Goal: Task Accomplishment & Management: Use online tool/utility

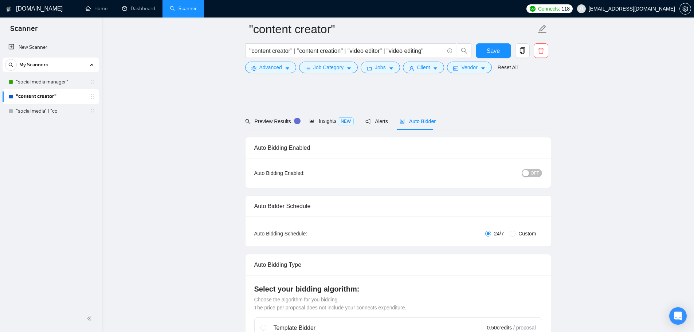
scroll to position [401, 0]
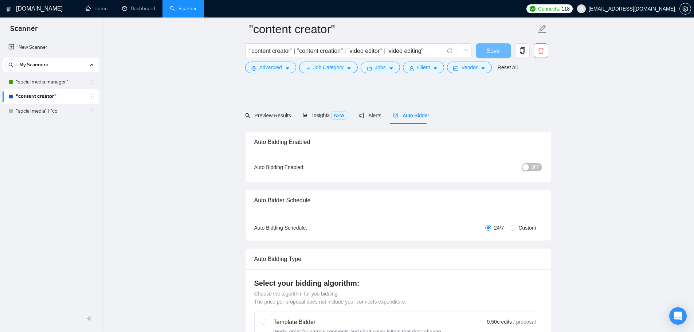
scroll to position [401, 0]
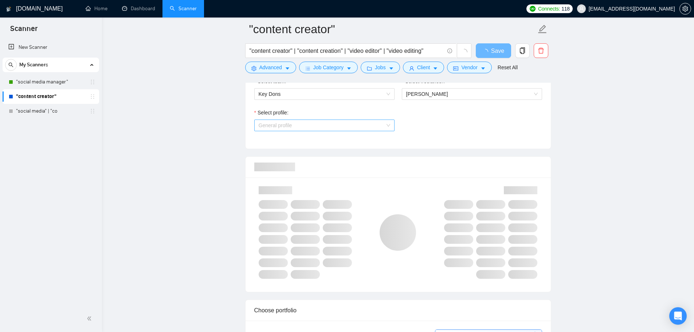
click at [316, 128] on span "General profile" at bounding box center [324, 125] width 131 height 11
click at [47, 83] on link ""social media manager"" at bounding box center [50, 82] width 69 height 15
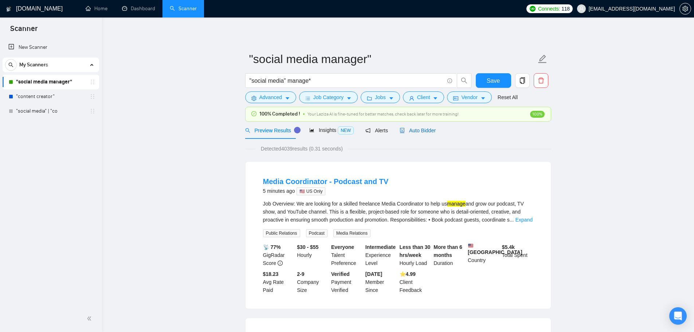
click at [417, 133] on span "Auto Bidder" at bounding box center [418, 130] width 36 height 6
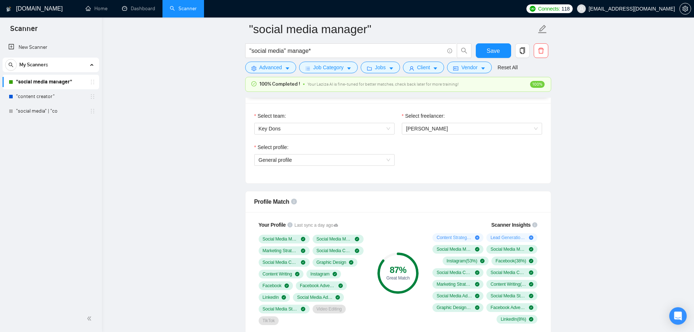
scroll to position [401, 0]
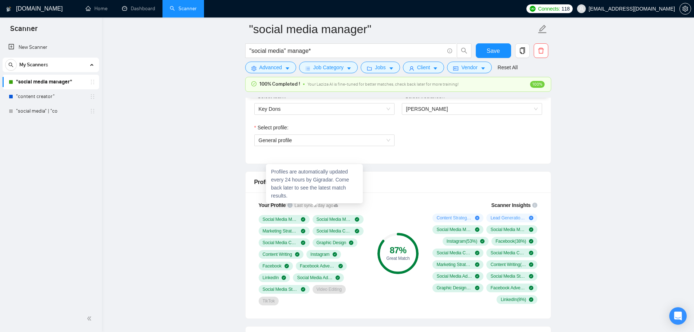
click at [339, 203] on div "Profiles are automatically updated every 24 hours by Gigradar. Come back later …" at bounding box center [314, 183] width 97 height 39
click at [335, 204] on icon at bounding box center [336, 205] width 4 height 4
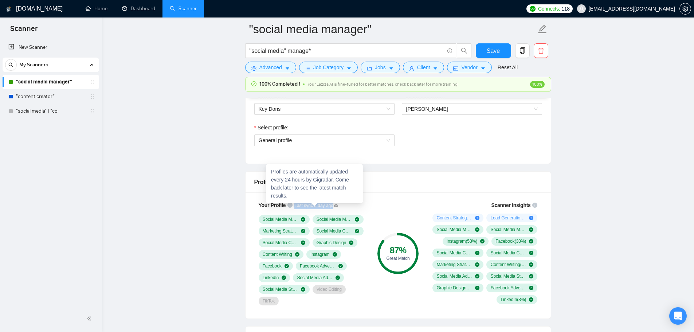
click at [335, 204] on icon at bounding box center [336, 205] width 4 height 4
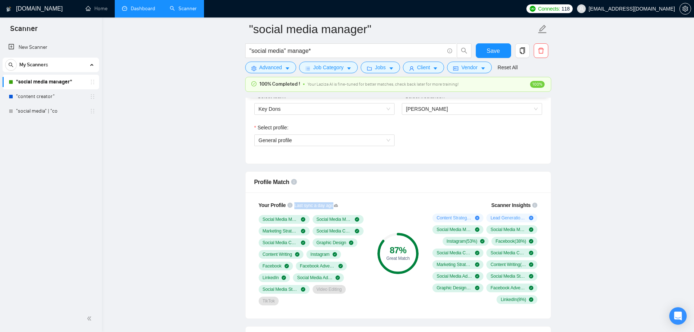
click at [144, 12] on link "Dashboard" at bounding box center [138, 8] width 33 height 6
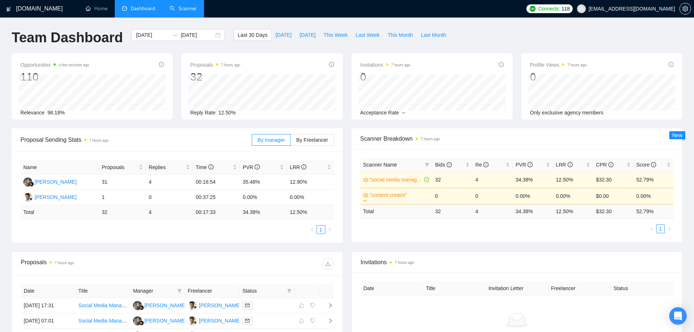
click at [187, 11] on link "Scanner" at bounding box center [183, 8] width 27 height 6
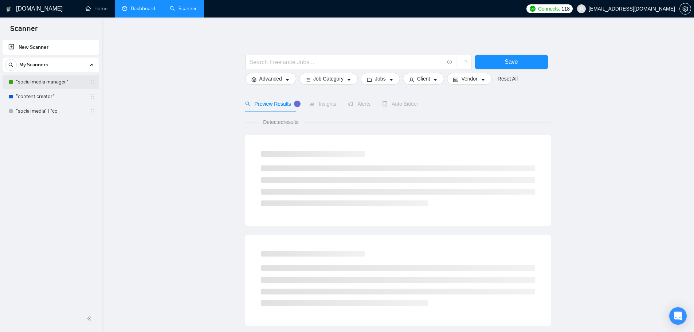
click at [54, 80] on link ""social media manager"" at bounding box center [50, 82] width 69 height 15
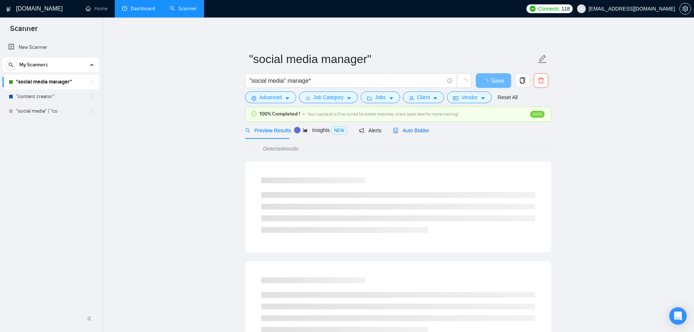
click at [413, 131] on span "Auto Bidder" at bounding box center [411, 130] width 36 height 6
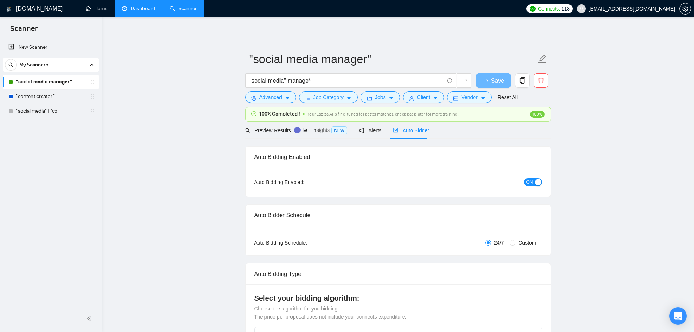
checkbox input "true"
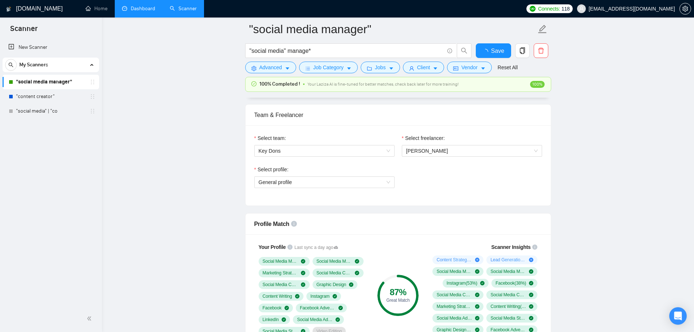
scroll to position [401, 0]
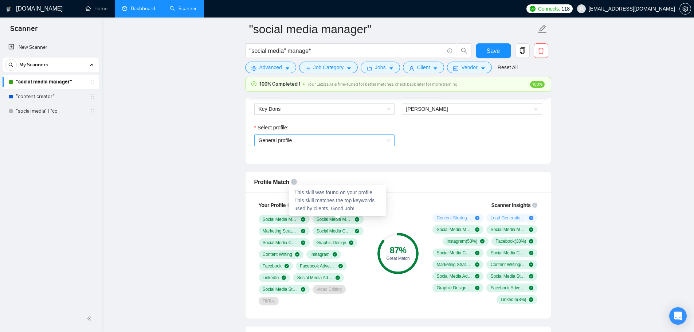
click at [312, 141] on span "General profile" at bounding box center [324, 140] width 131 height 11
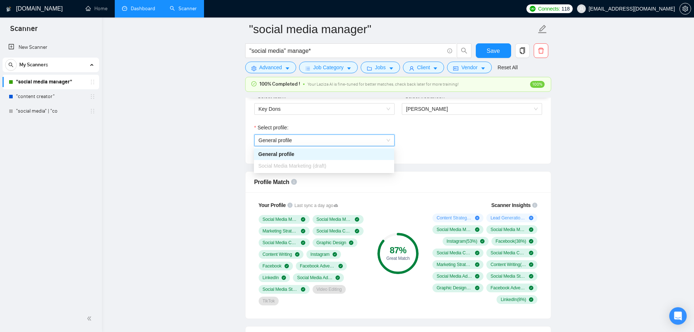
click at [312, 141] on span "General profile" at bounding box center [324, 140] width 131 height 11
click at [122, 12] on link "Dashboard" at bounding box center [138, 8] width 33 height 6
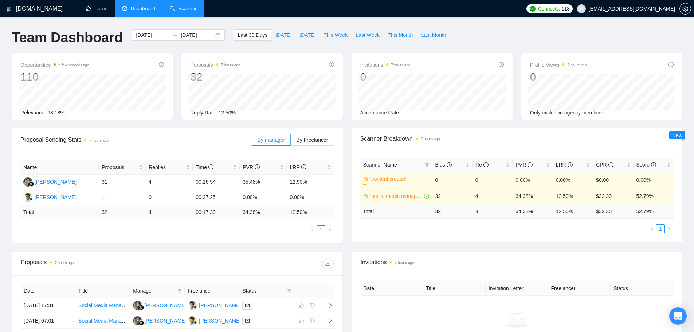
click at [191, 11] on link "Scanner" at bounding box center [183, 8] width 27 height 6
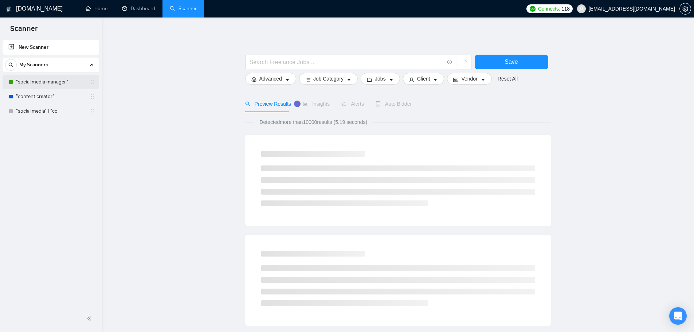
click at [50, 84] on link ""social media manager"" at bounding box center [50, 82] width 69 height 15
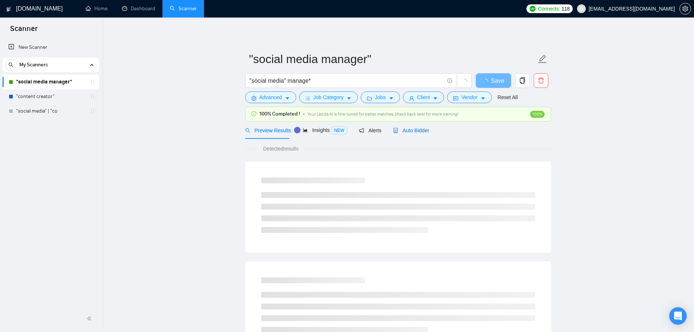
click at [418, 131] on span "Auto Bidder" at bounding box center [411, 130] width 36 height 6
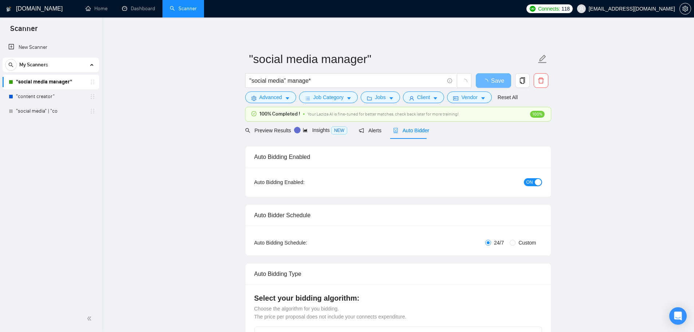
checkbox input "true"
click at [324, 129] on span "Insights NEW" at bounding box center [331, 130] width 44 height 6
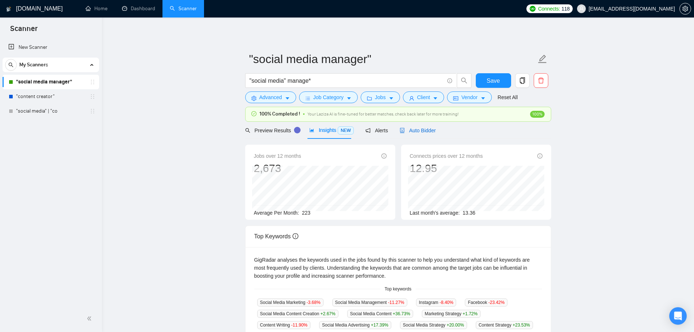
click at [413, 128] on span "Auto Bidder" at bounding box center [418, 130] width 36 height 6
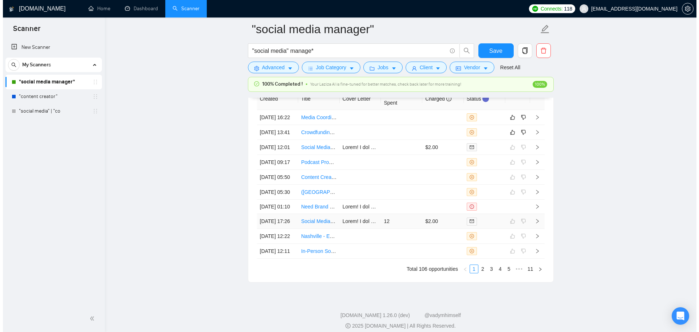
scroll to position [1931, 0]
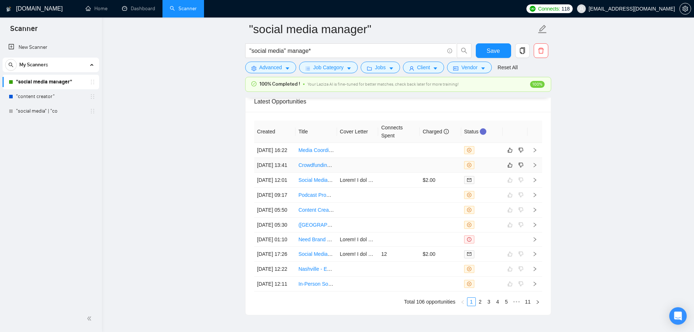
click at [378, 173] on td at bounding box center [399, 165] width 42 height 15
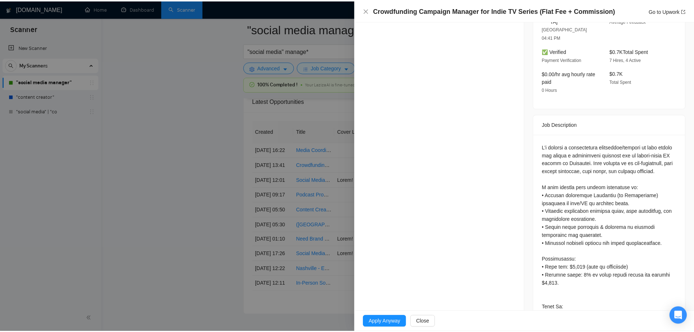
scroll to position [328, 0]
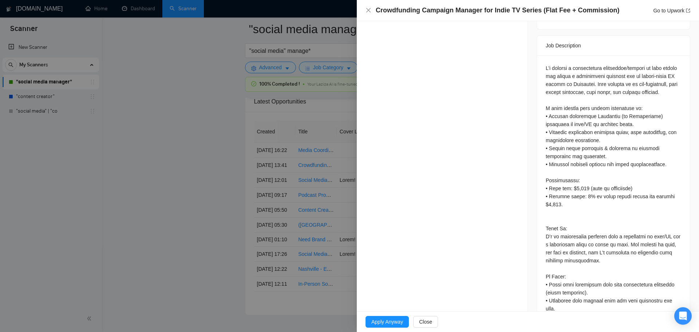
click at [188, 233] on div at bounding box center [349, 166] width 699 height 332
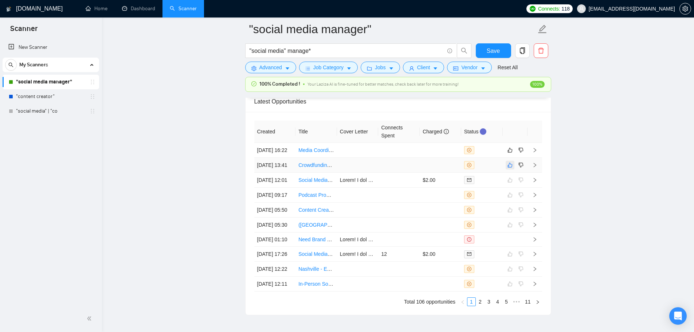
click at [512, 168] on icon "like" at bounding box center [509, 165] width 5 height 6
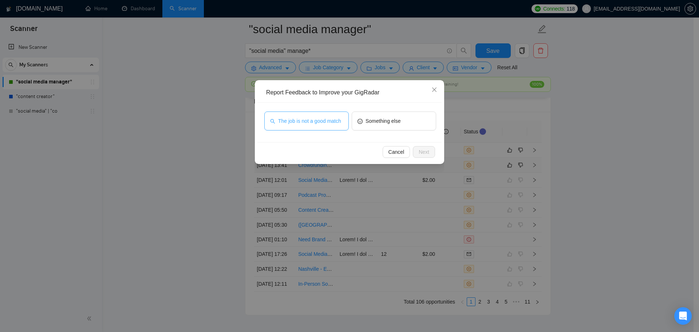
click at [316, 123] on span "The job is not a good match" at bounding box center [309, 121] width 63 height 8
click at [432, 153] on button "Next" at bounding box center [424, 152] width 22 height 12
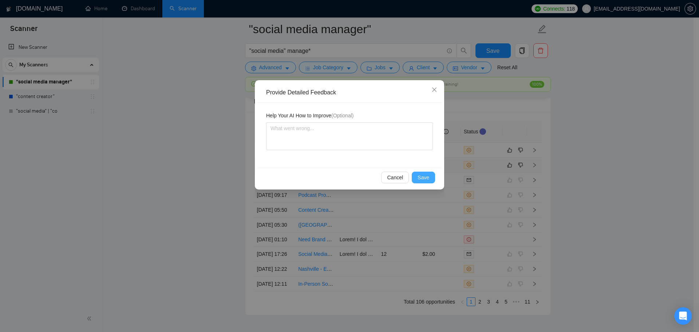
click at [420, 176] on span "Save" at bounding box center [424, 177] width 12 height 8
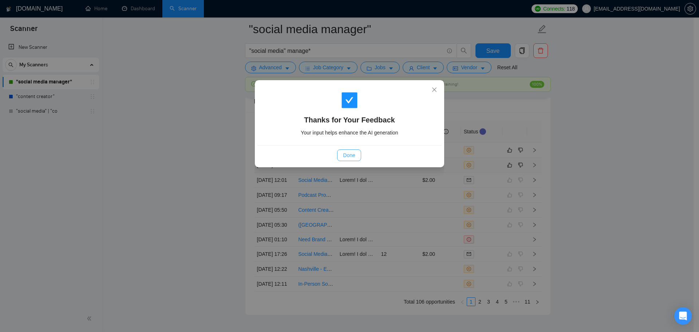
click at [349, 154] on span "Done" at bounding box center [349, 155] width 12 height 8
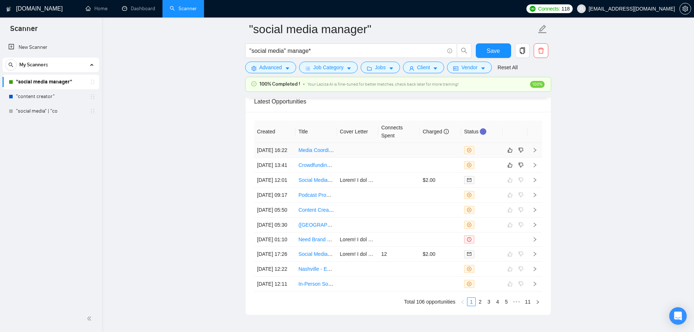
click at [365, 149] on td at bounding box center [358, 150] width 42 height 15
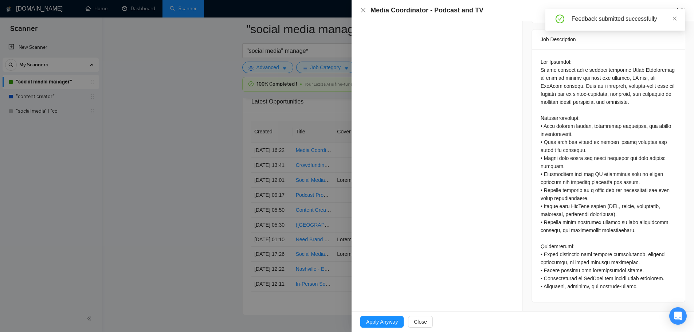
scroll to position [268, 0]
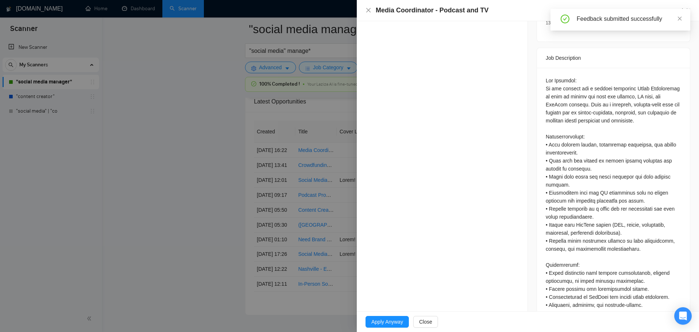
click at [207, 171] on div at bounding box center [349, 166] width 699 height 332
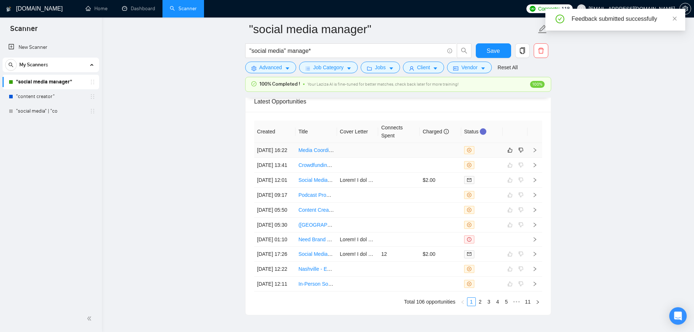
click at [341, 158] on td at bounding box center [358, 150] width 42 height 15
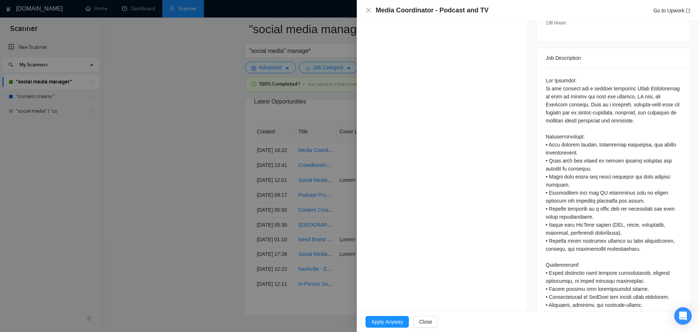
click at [201, 165] on div at bounding box center [349, 166] width 699 height 332
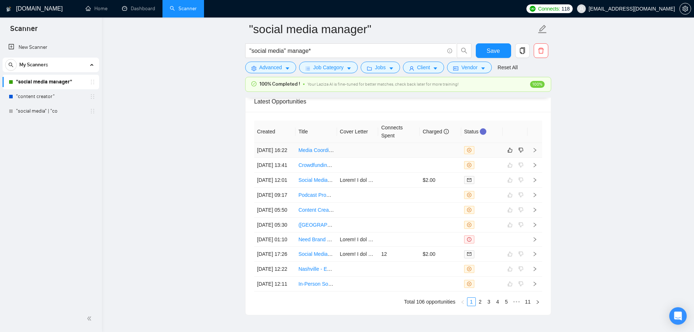
click at [419, 154] on td at bounding box center [399, 150] width 42 height 15
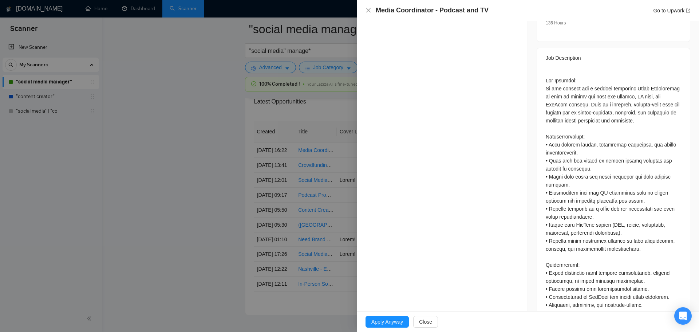
click at [261, 191] on div at bounding box center [349, 166] width 699 height 332
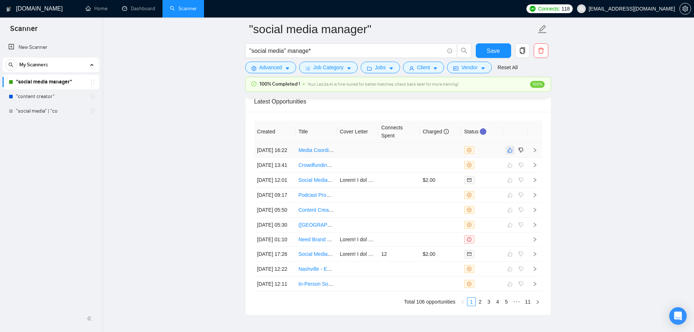
click at [509, 153] on icon "like" at bounding box center [509, 150] width 5 height 6
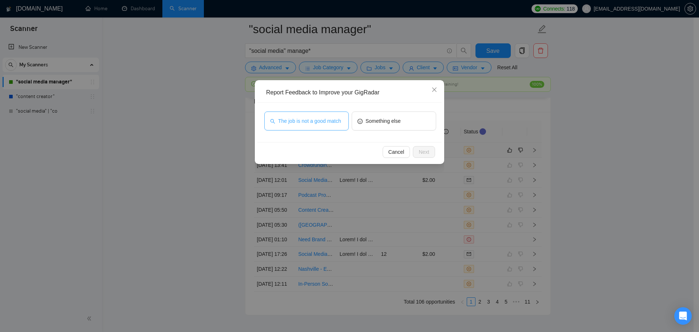
click at [305, 114] on button "The job is not a good match" at bounding box center [306, 120] width 85 height 19
click at [424, 153] on span "Next" at bounding box center [424, 152] width 11 height 8
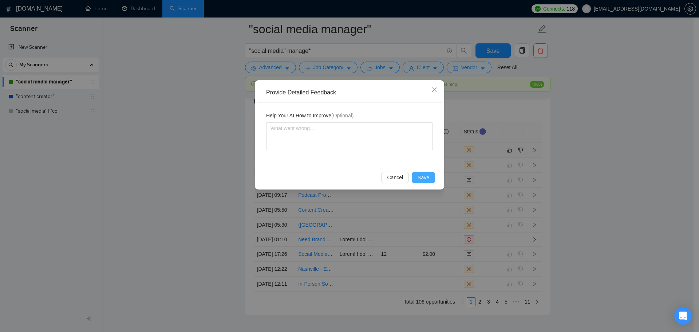
click at [424, 176] on span "Save" at bounding box center [424, 177] width 12 height 8
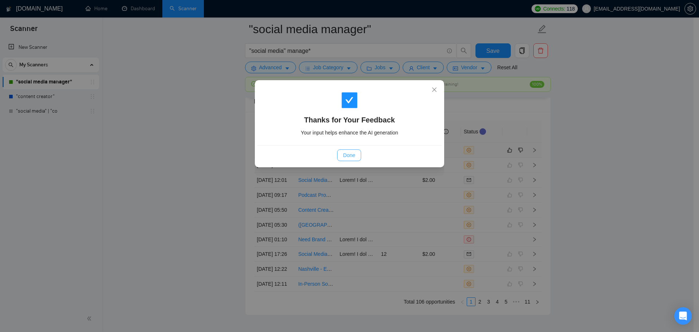
click at [354, 158] on span "Done" at bounding box center [349, 155] width 12 height 8
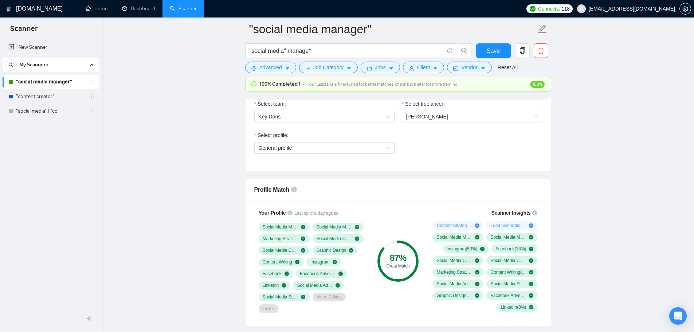
scroll to position [328, 0]
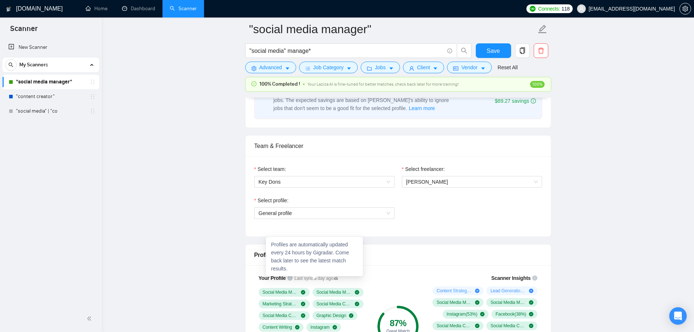
click at [337, 278] on div "Your Profile Last sync a day ago Social Media Marketing Social Media Management…" at bounding box center [312, 326] width 117 height 113
click at [334, 277] on icon at bounding box center [336, 278] width 4 height 4
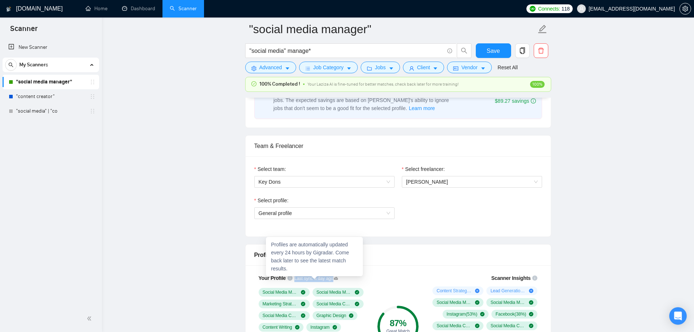
click at [334, 277] on icon at bounding box center [336, 278] width 4 height 4
click at [334, 276] on icon at bounding box center [336, 278] width 4 height 4
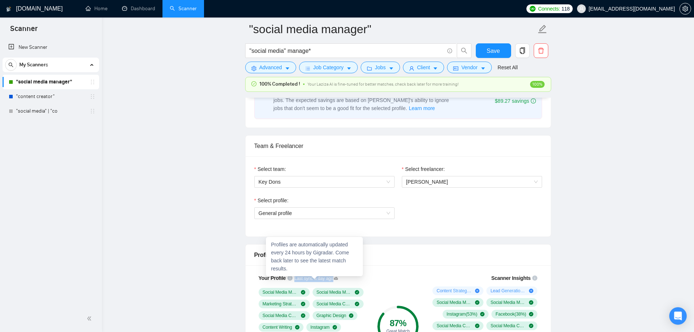
click at [334, 276] on icon at bounding box center [336, 278] width 4 height 4
click at [333, 276] on div "Profiles are automatically updated every 24 hours by Gigradar. Come back later …" at bounding box center [314, 256] width 97 height 39
click at [333, 275] on div "Profiles are automatically updated every 24 hours by Gigradar. Come back later …" at bounding box center [314, 256] width 97 height 39
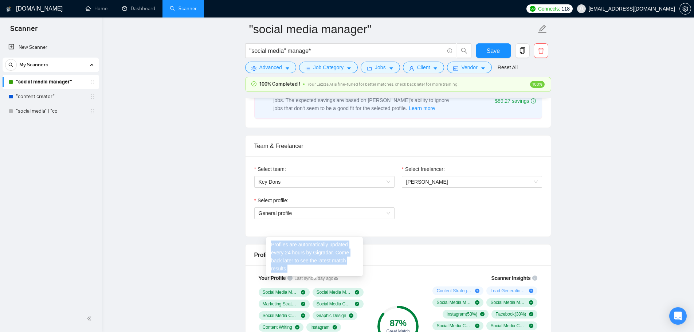
click at [333, 275] on div "Profiles are automatically updated every 24 hours by Gigradar. Come back later …" at bounding box center [314, 256] width 97 height 39
click at [305, 214] on span "General profile" at bounding box center [324, 213] width 131 height 11
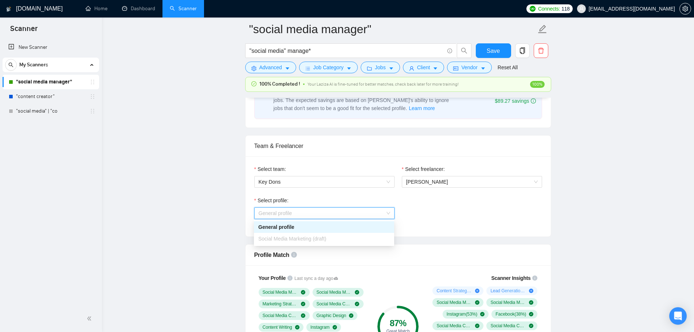
click at [295, 243] on div "Social Media Marketing (draft)" at bounding box center [324, 239] width 140 height 12
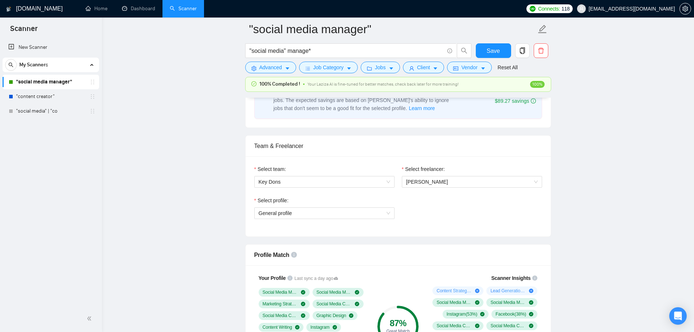
click at [305, 220] on div "Select profile: General profile" at bounding box center [325, 211] width 148 height 31
click at [305, 214] on span "General profile" at bounding box center [324, 213] width 131 height 11
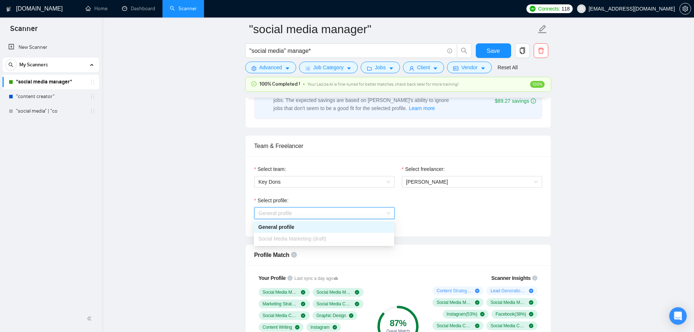
click at [305, 214] on span "General profile" at bounding box center [324, 213] width 131 height 11
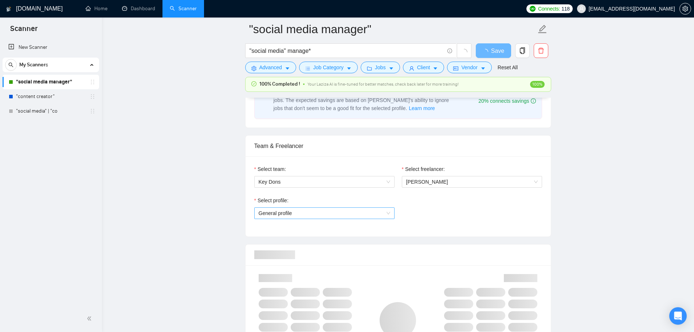
click at [314, 208] on span "General profile" at bounding box center [324, 213] width 131 height 11
click at [314, 210] on span "General profile" at bounding box center [324, 213] width 131 height 11
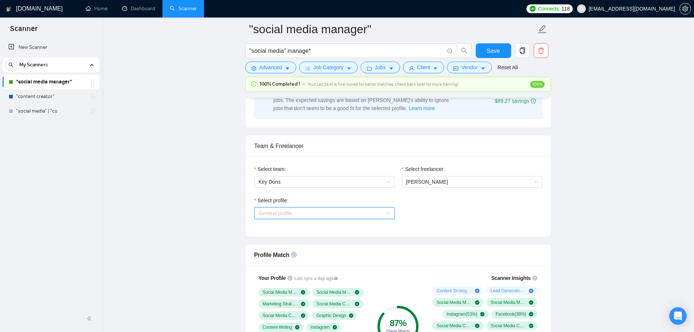
click at [314, 210] on span "General profile" at bounding box center [324, 213] width 131 height 11
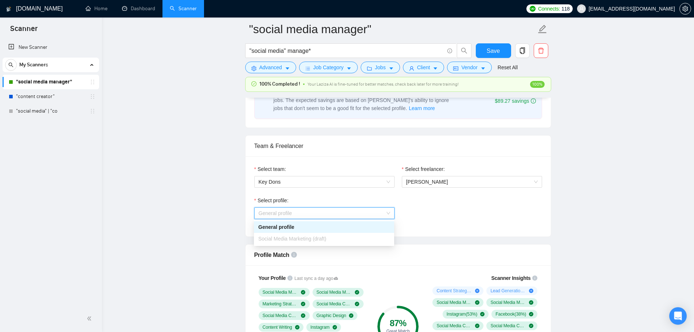
click at [314, 210] on span "General profile" at bounding box center [324, 213] width 131 height 11
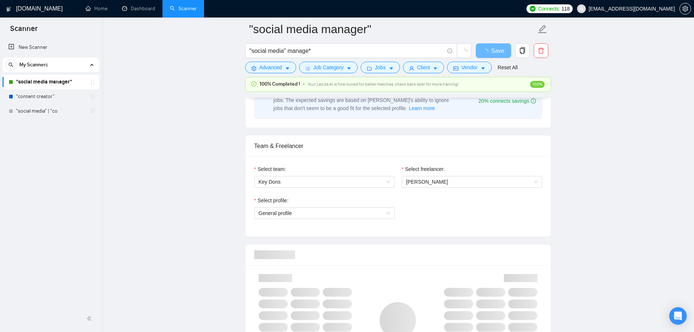
scroll to position [328, 0]
click at [314, 208] on span "General profile" at bounding box center [324, 213] width 131 height 11
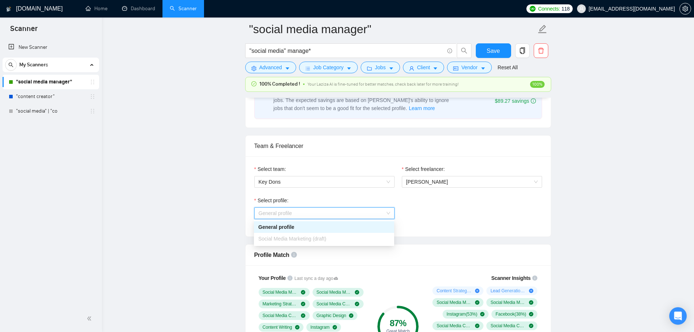
click at [312, 213] on span "General profile" at bounding box center [324, 213] width 131 height 11
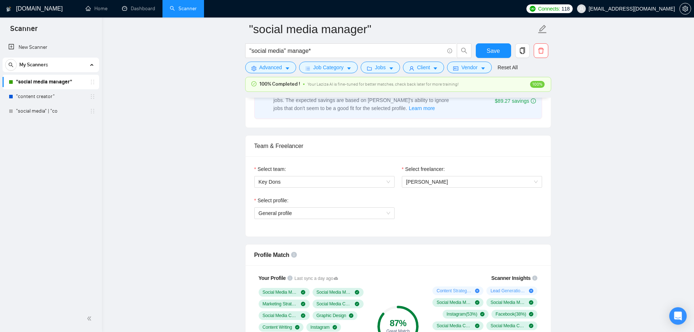
click at [302, 213] on span "General profile" at bounding box center [324, 213] width 131 height 11
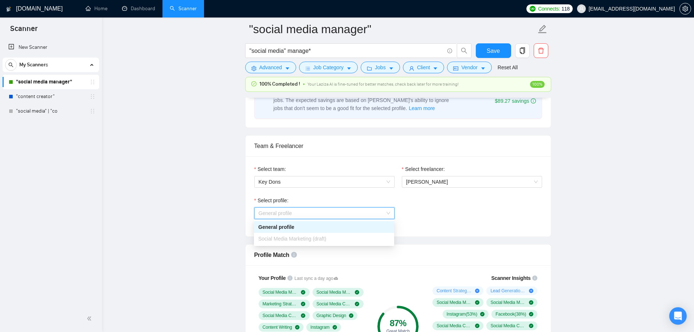
click at [302, 213] on span "General profile" at bounding box center [324, 213] width 131 height 11
